Goal: Find specific page/section: Find specific page/section

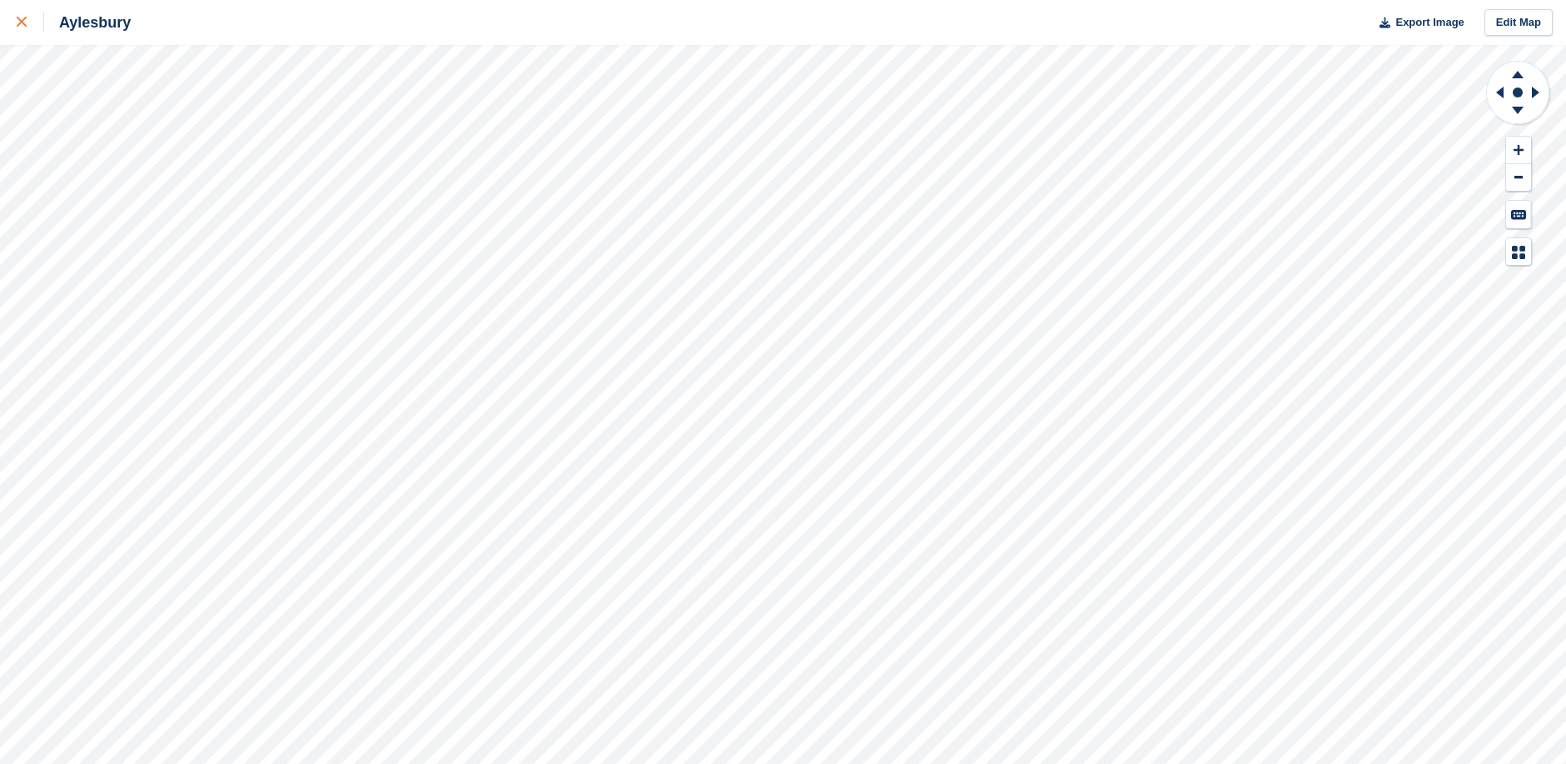
click at [20, 18] on icon at bounding box center [22, 22] width 10 height 10
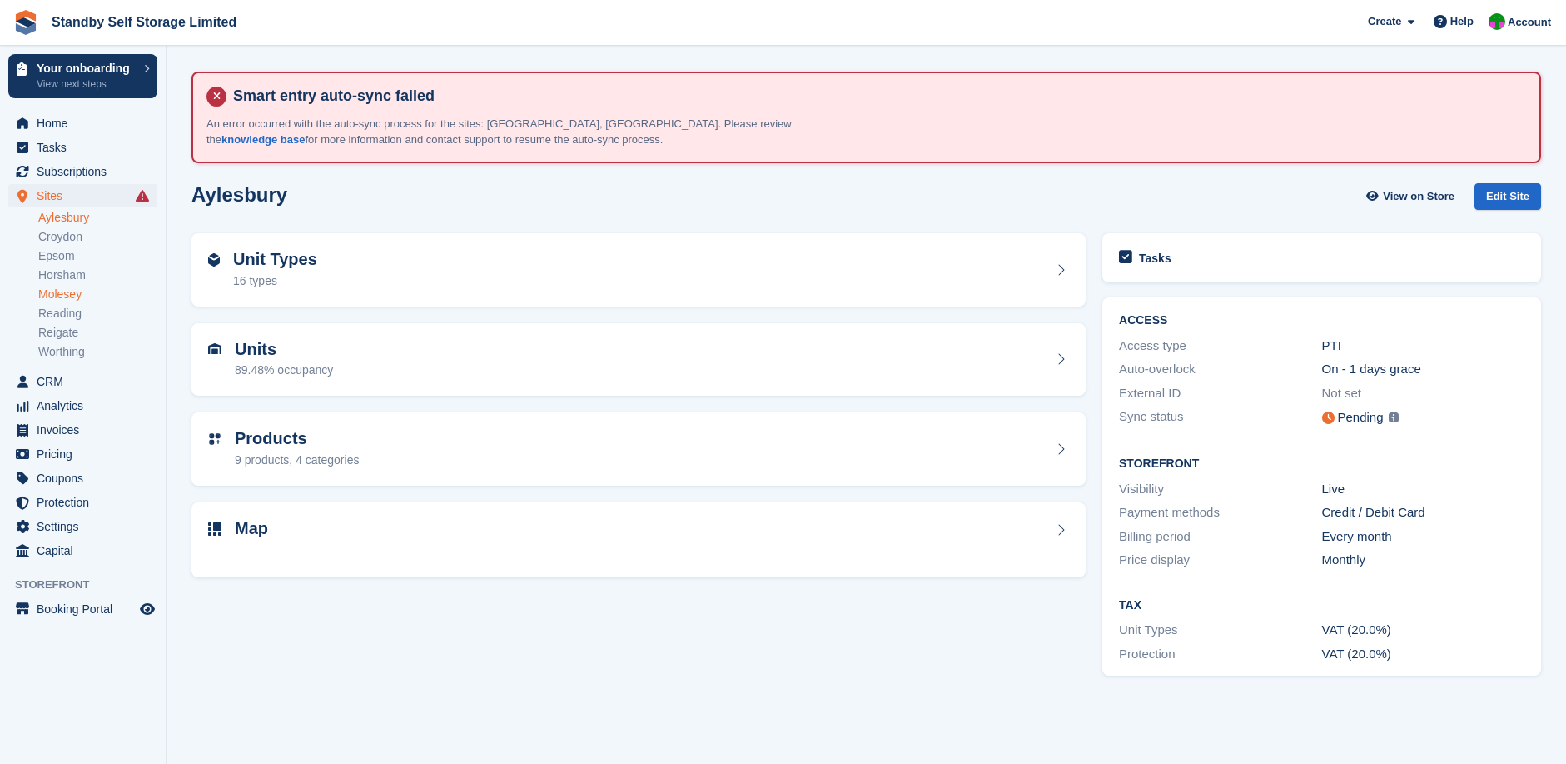
click at [70, 294] on link "Molesey" at bounding box center [97, 294] width 119 height 16
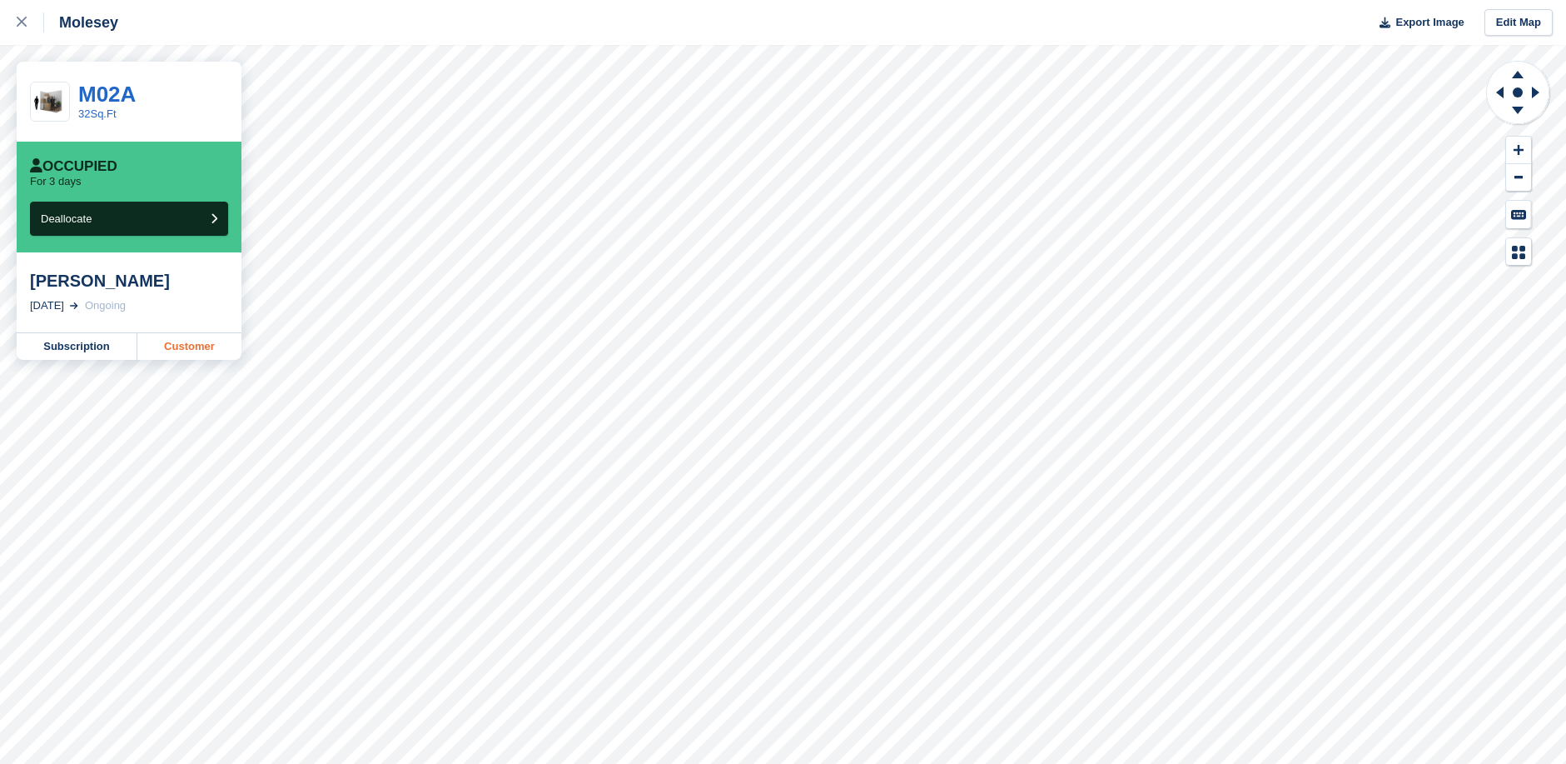
click at [176, 349] on link "Customer" at bounding box center [189, 346] width 104 height 27
